Goal: Information Seeking & Learning: Check status

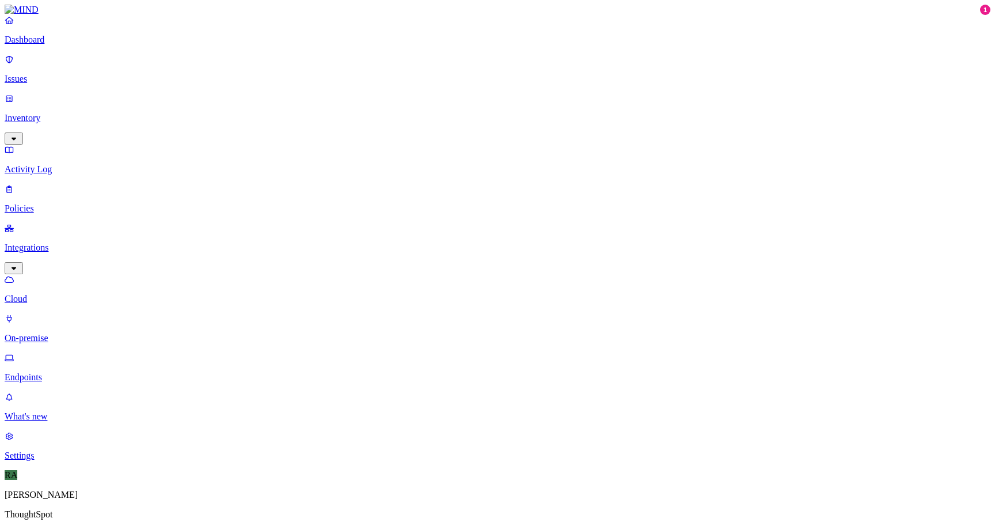
type input "[DOMAIN_NAME]"
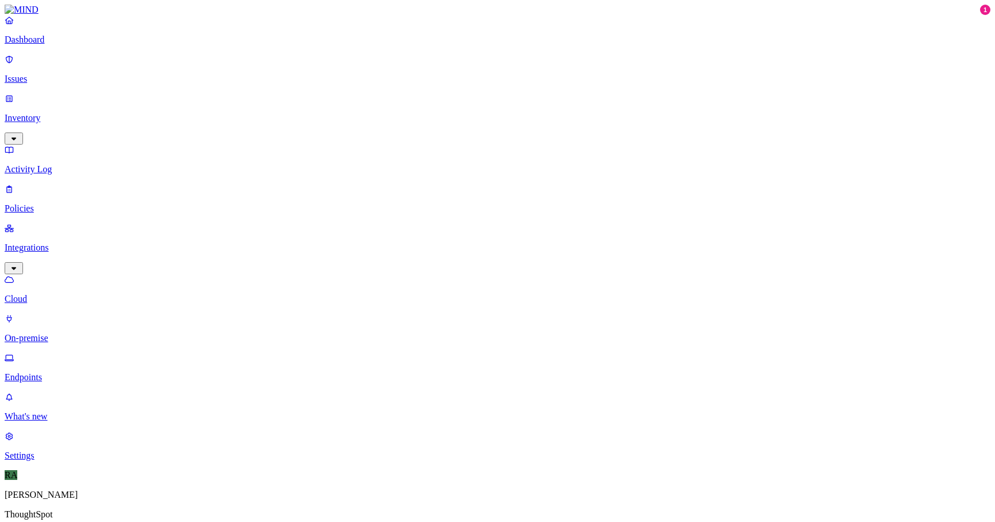
click at [451, 151] on div "More than 30 days" at bounding box center [451, 171] width 0 height 41
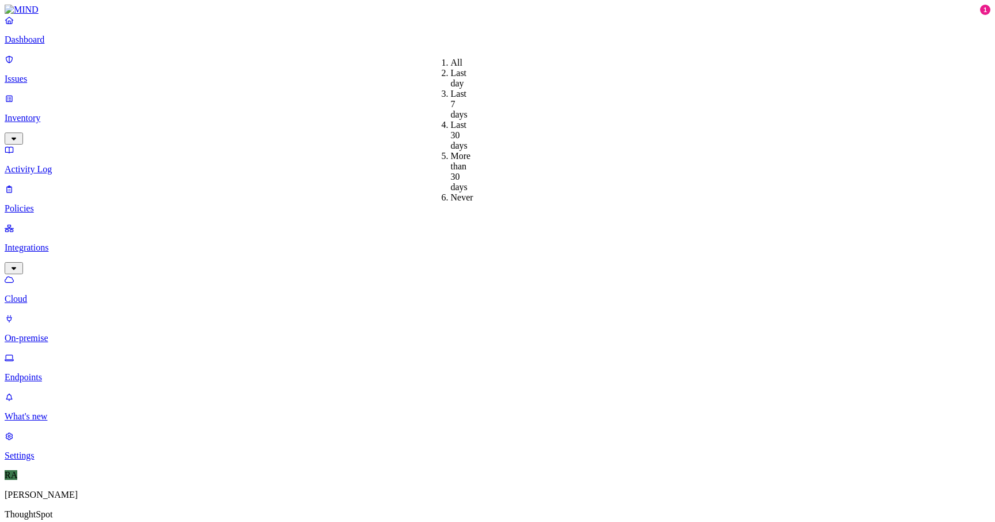
click at [451, 151] on div "More than 30 days" at bounding box center [451, 171] width 0 height 41
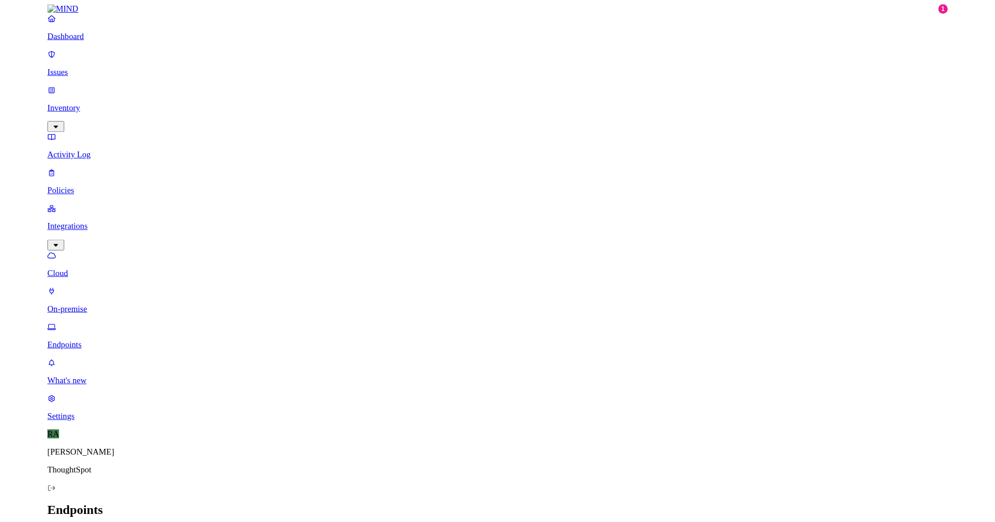
scroll to position [0, 1]
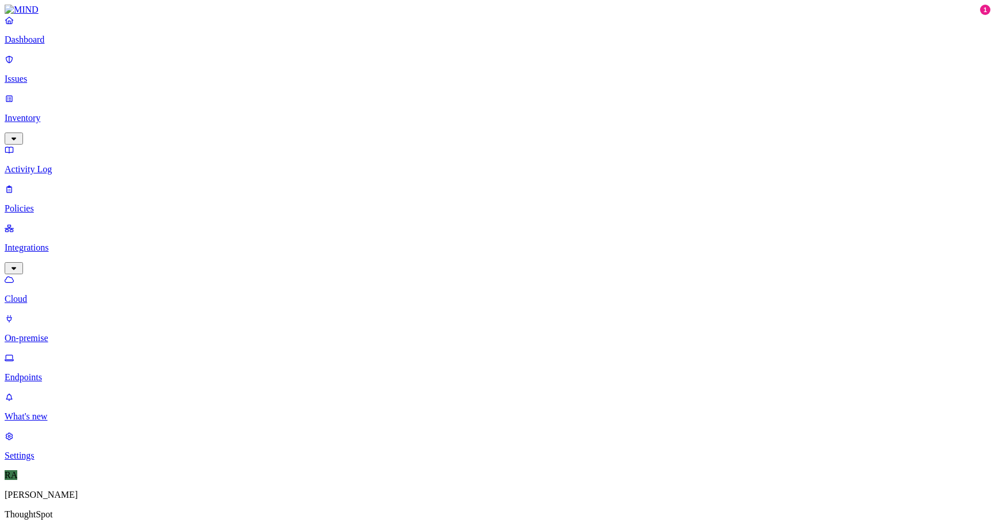
drag, startPoint x: 908, startPoint y: 40, endPoint x: 960, endPoint y: 41, distance: 51.3
